Goal: Book appointment/travel/reservation

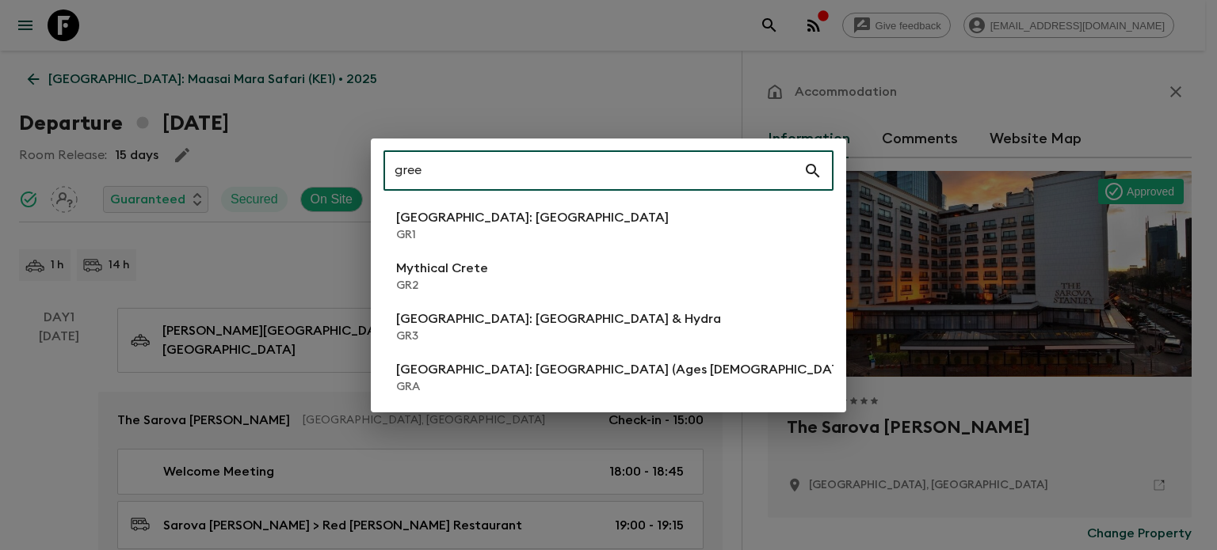
type input "gree"
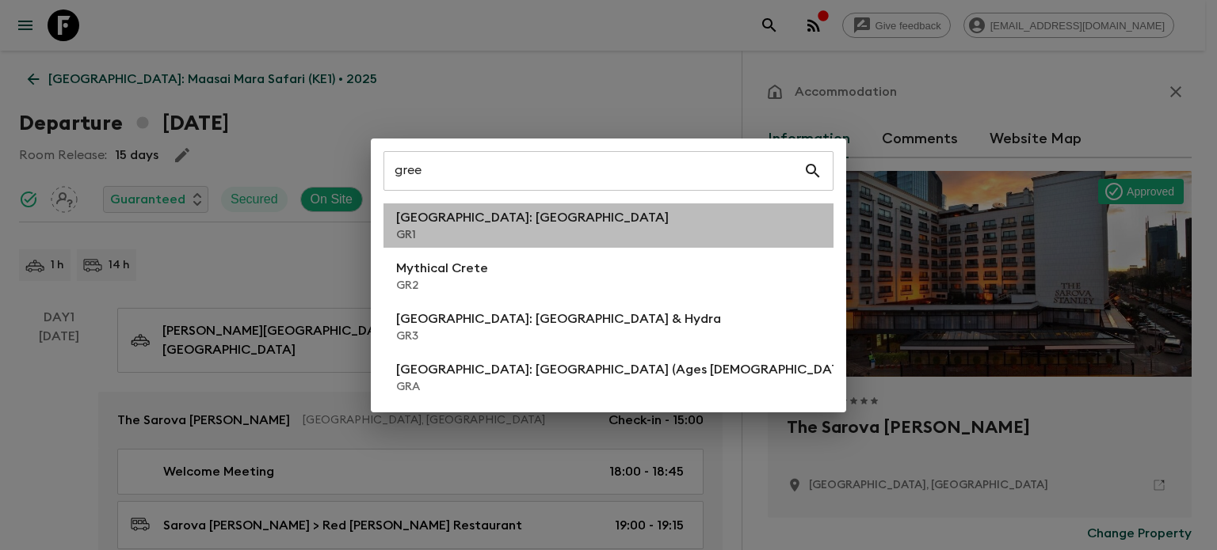
click at [538, 231] on p "GR1" at bounding box center [532, 235] width 272 height 16
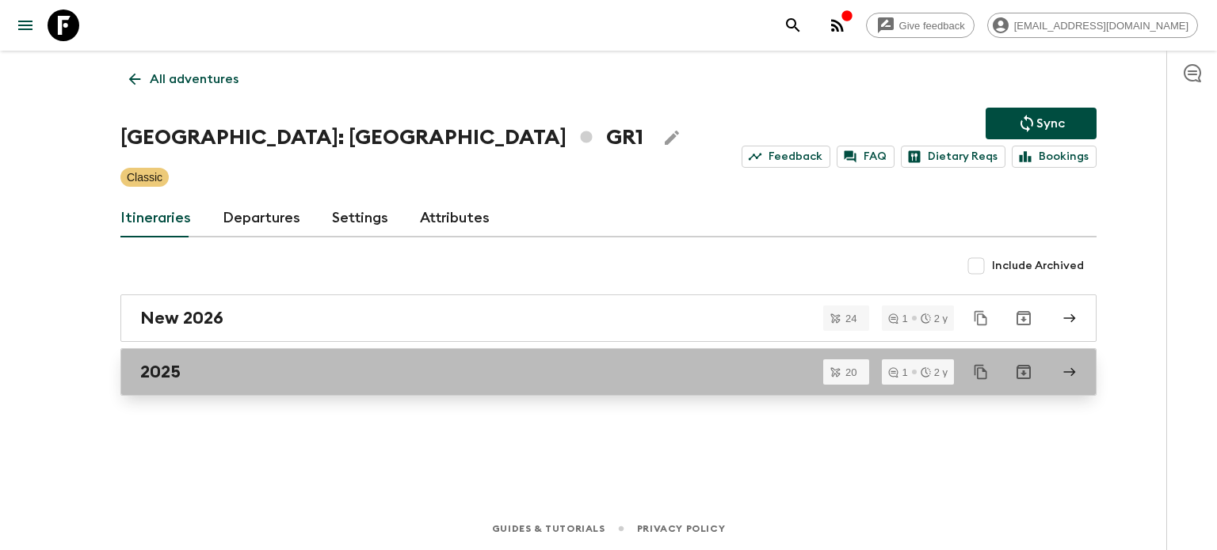
click at [318, 383] on link "2025" at bounding box center [608, 372] width 976 height 48
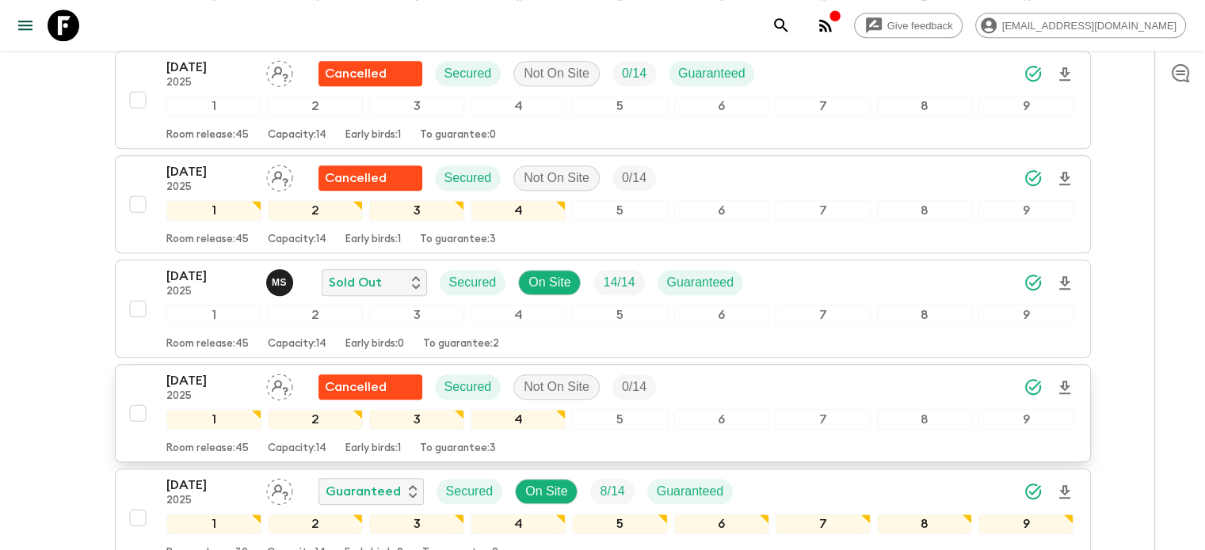
scroll to position [1578, 0]
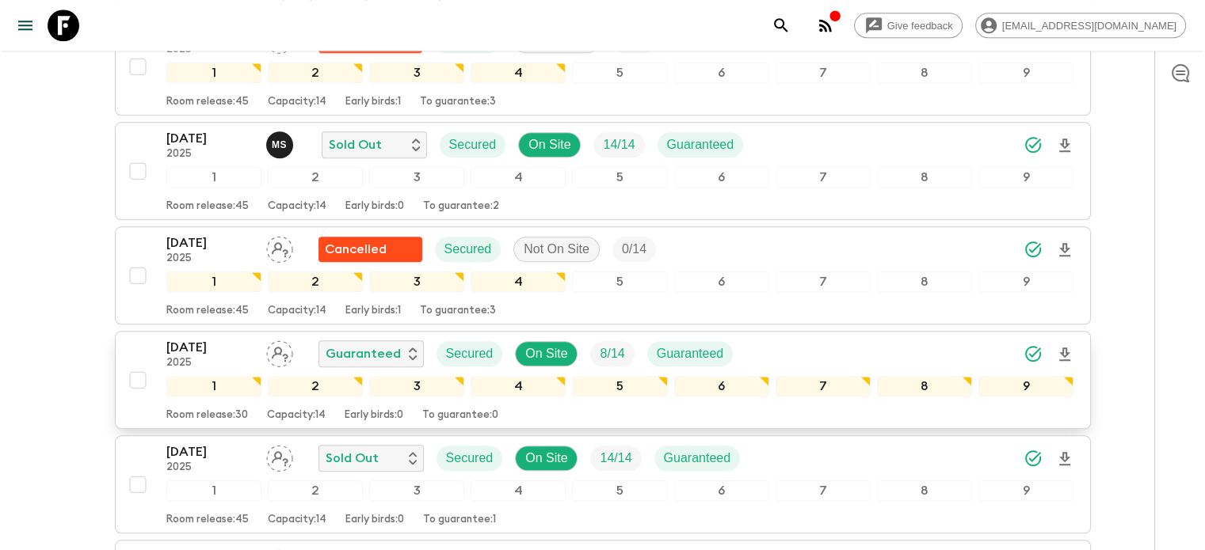
click at [223, 338] on p "[DATE]" at bounding box center [209, 347] width 87 height 19
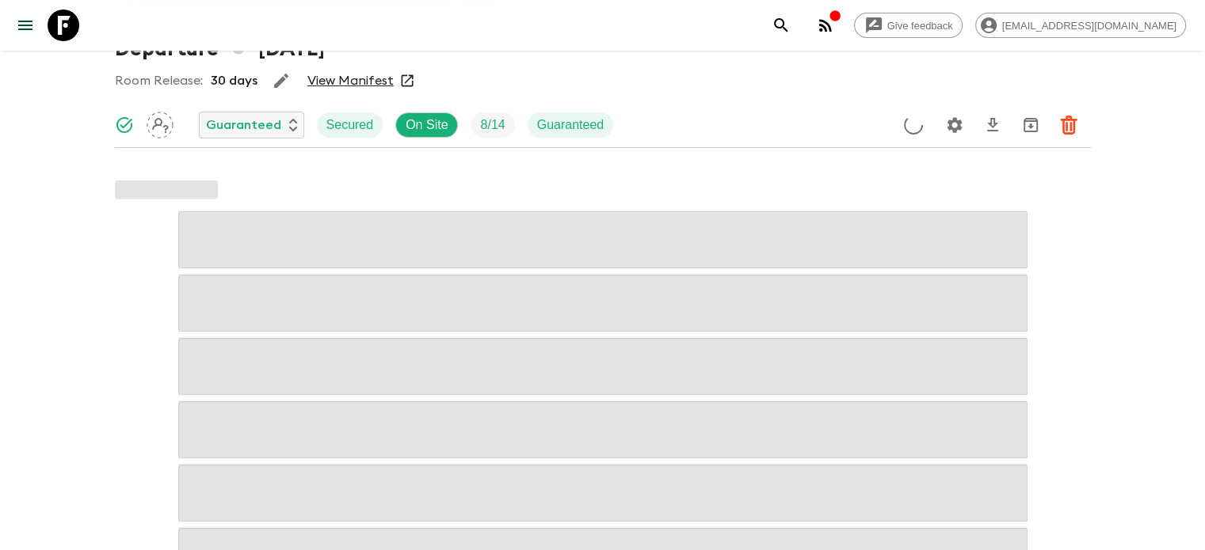
scroll to position [76, 0]
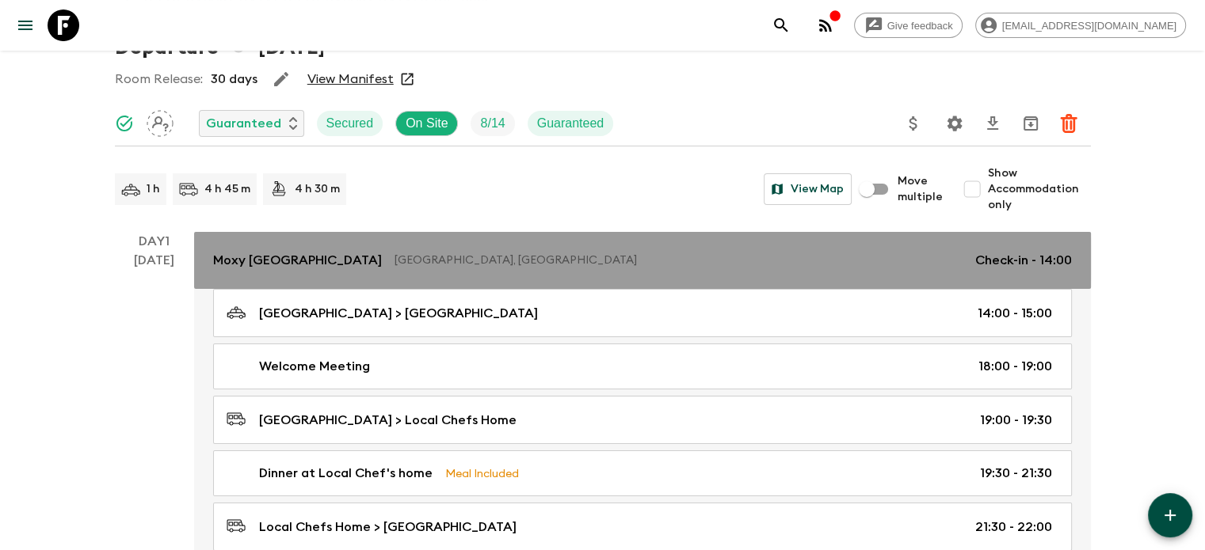
click at [394, 260] on p "[GEOGRAPHIC_DATA], [GEOGRAPHIC_DATA]" at bounding box center [678, 261] width 568 height 16
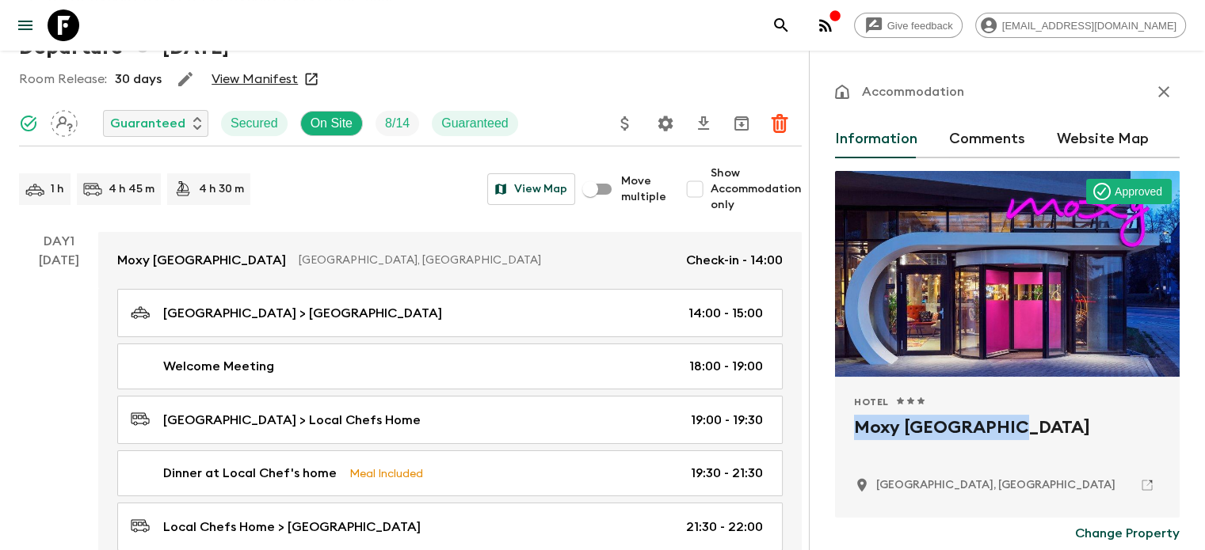
drag, startPoint x: 767, startPoint y: 428, endPoint x: 935, endPoint y: 432, distance: 168.0
click at [935, 432] on div "Hotel 1 Star 2 Stars 3 Stars 4 Stars 5 Stars Moxy [GEOGRAPHIC_DATA] [GEOGRAPHIC…" at bounding box center [1007, 447] width 345 height 141
copy h2 "Moxy [GEOGRAPHIC_DATA]"
